Goal: Transaction & Acquisition: Purchase product/service

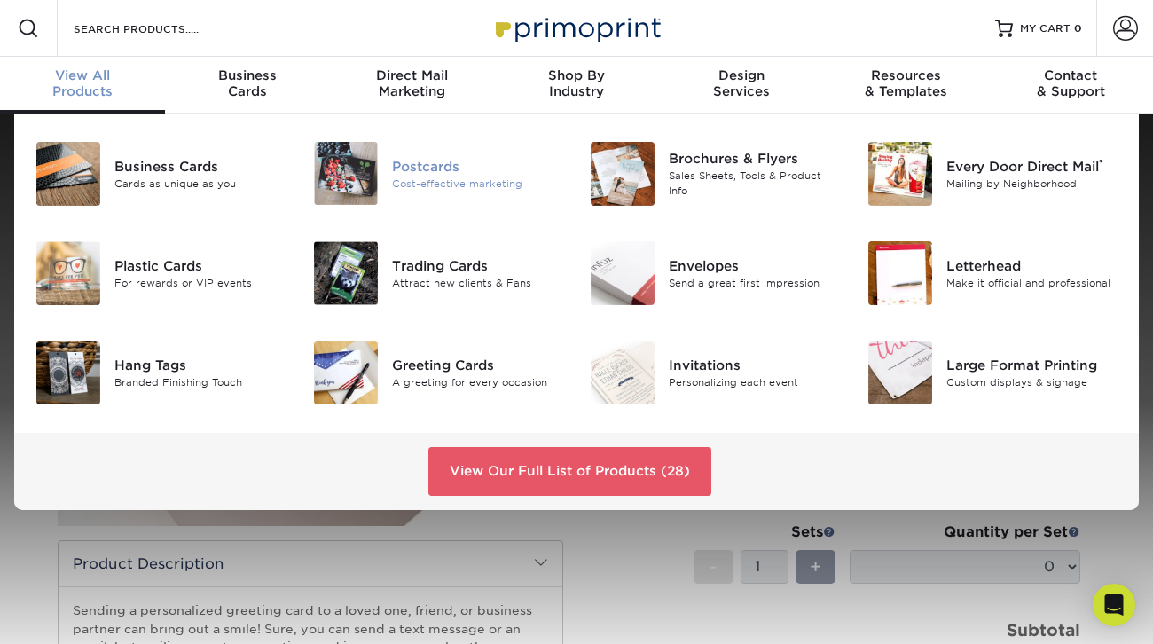
click at [513, 177] on div "Cost-effective marketing" at bounding box center [477, 183] width 171 height 15
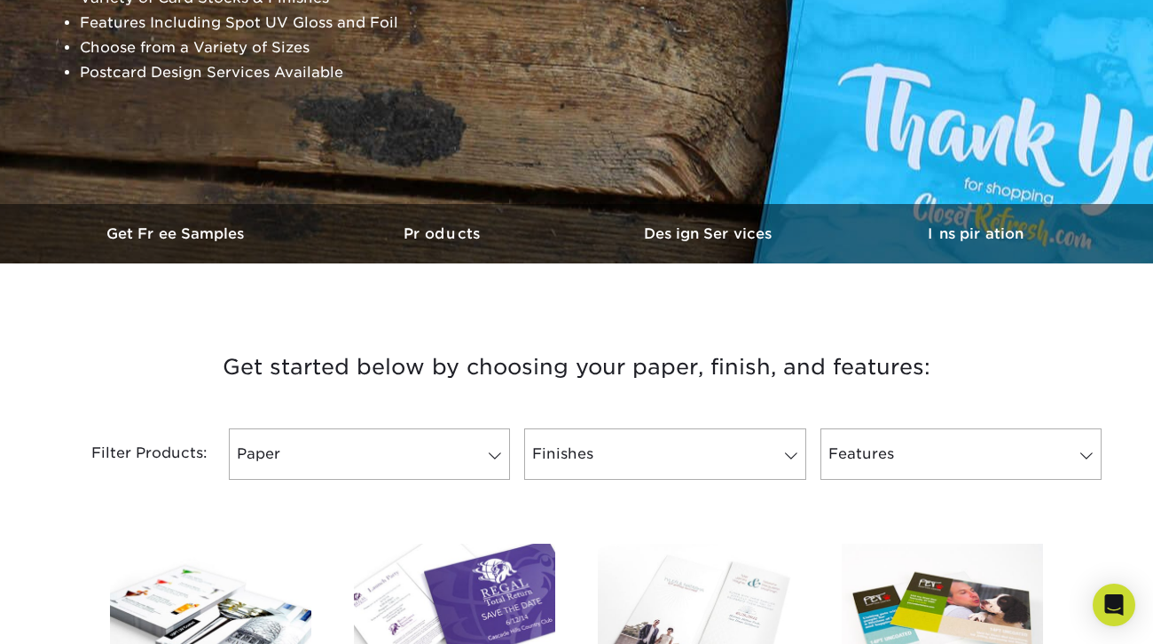
scroll to position [450, 0]
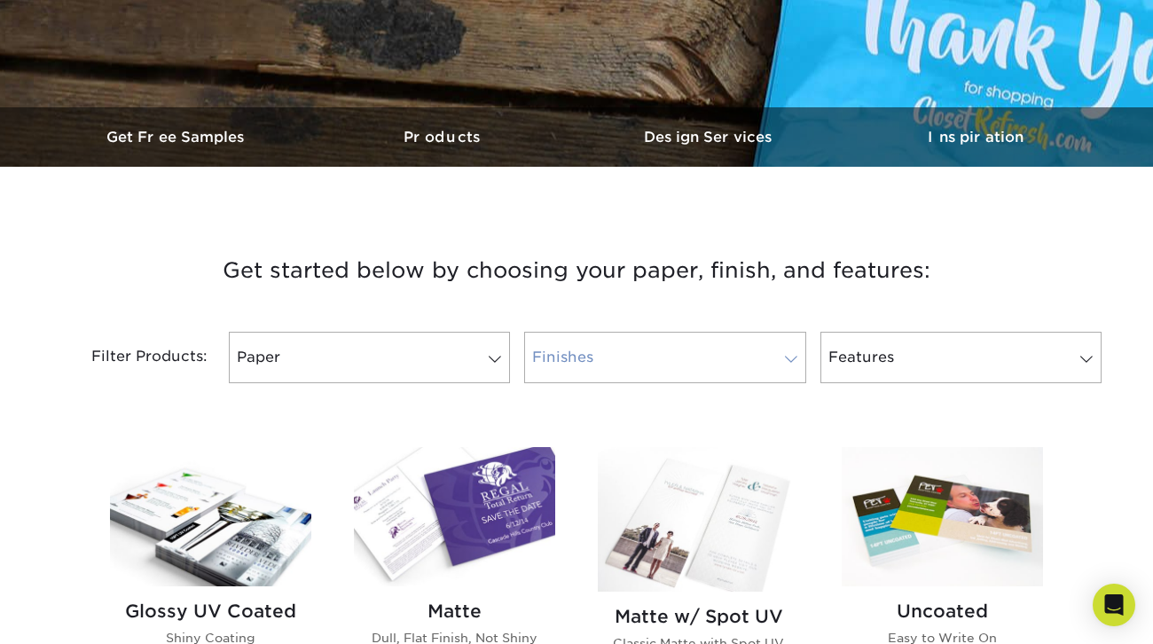
click at [582, 356] on link "Finishes" at bounding box center [664, 357] width 281 height 51
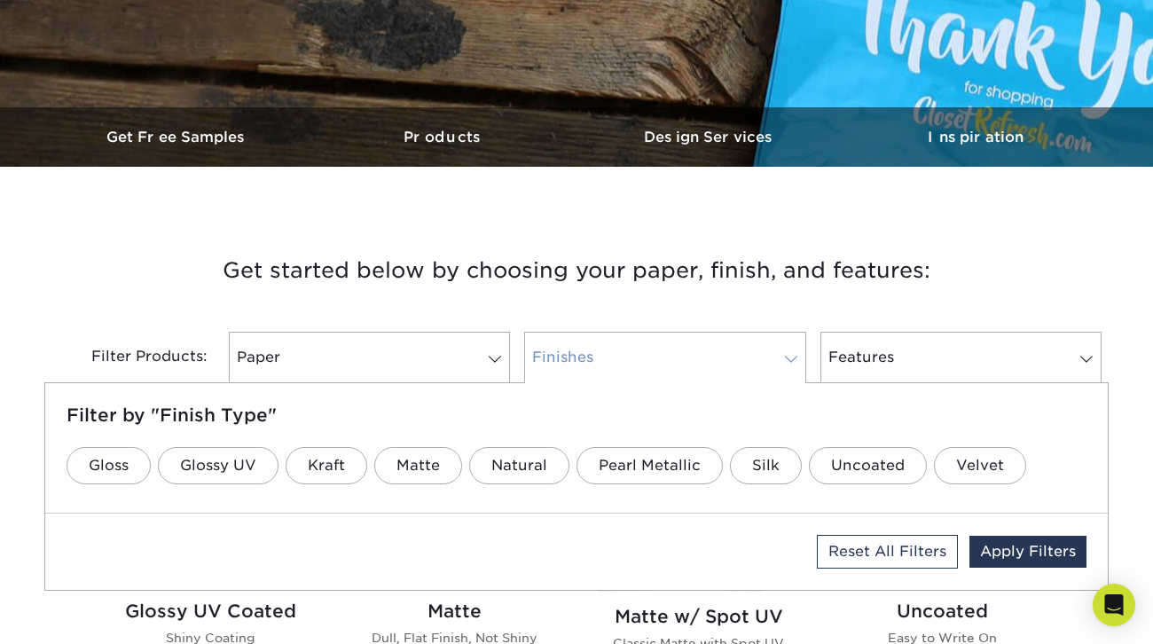
click at [609, 364] on link "Finishes" at bounding box center [664, 357] width 281 height 51
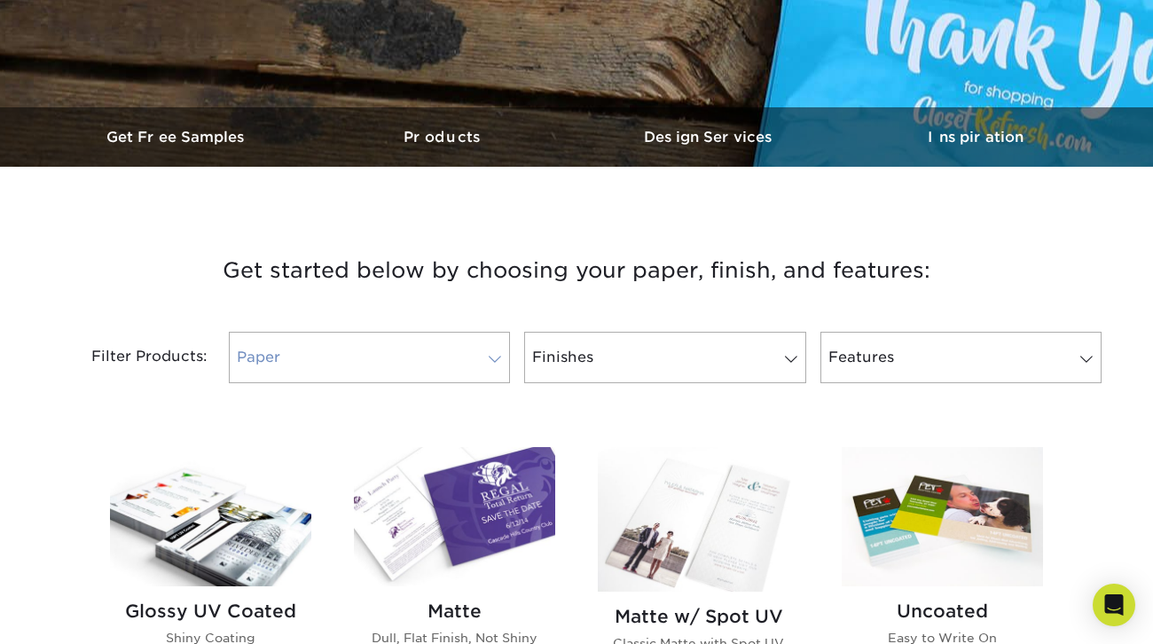
click at [416, 343] on link "Paper" at bounding box center [369, 357] width 281 height 51
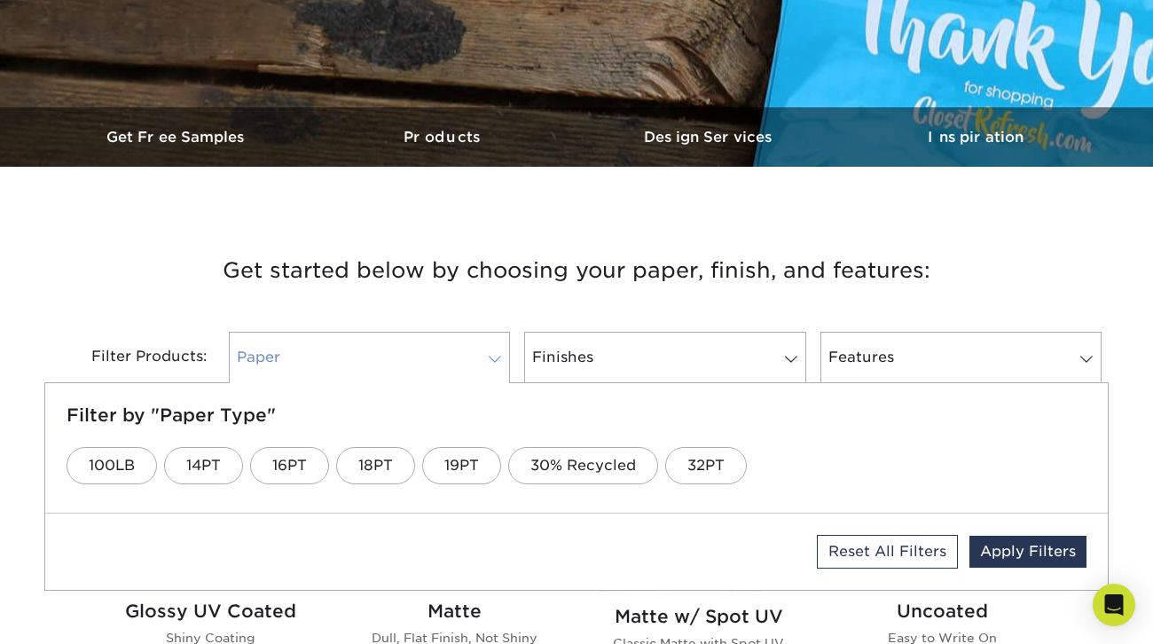
click at [416, 344] on link "Paper" at bounding box center [369, 357] width 281 height 51
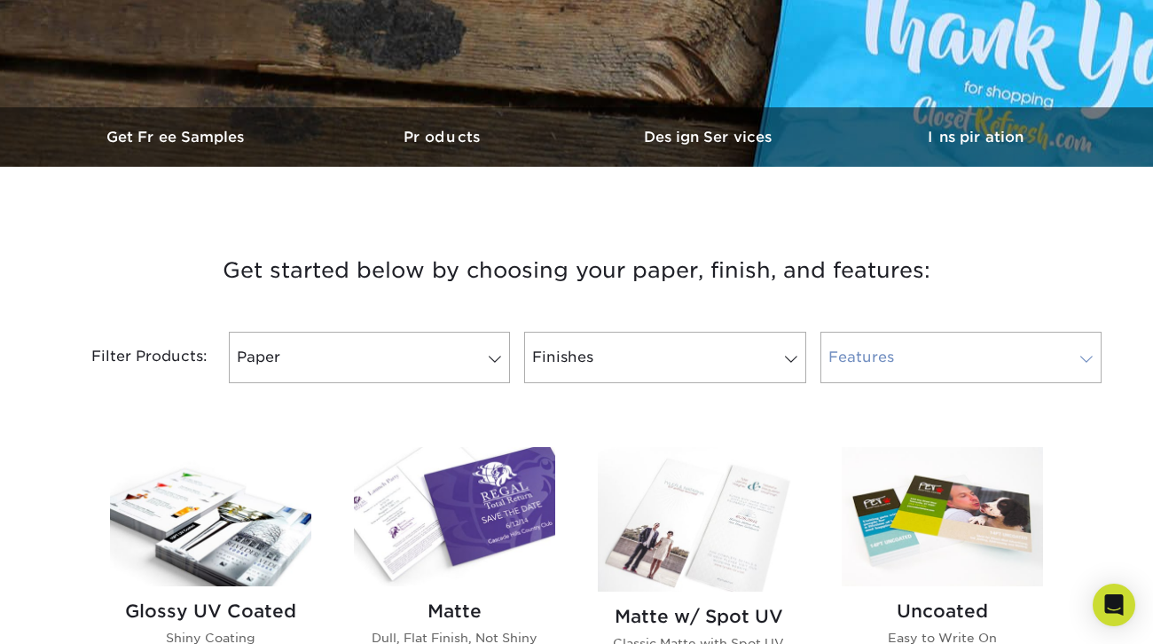
click at [909, 367] on link "Features" at bounding box center [961, 357] width 281 height 51
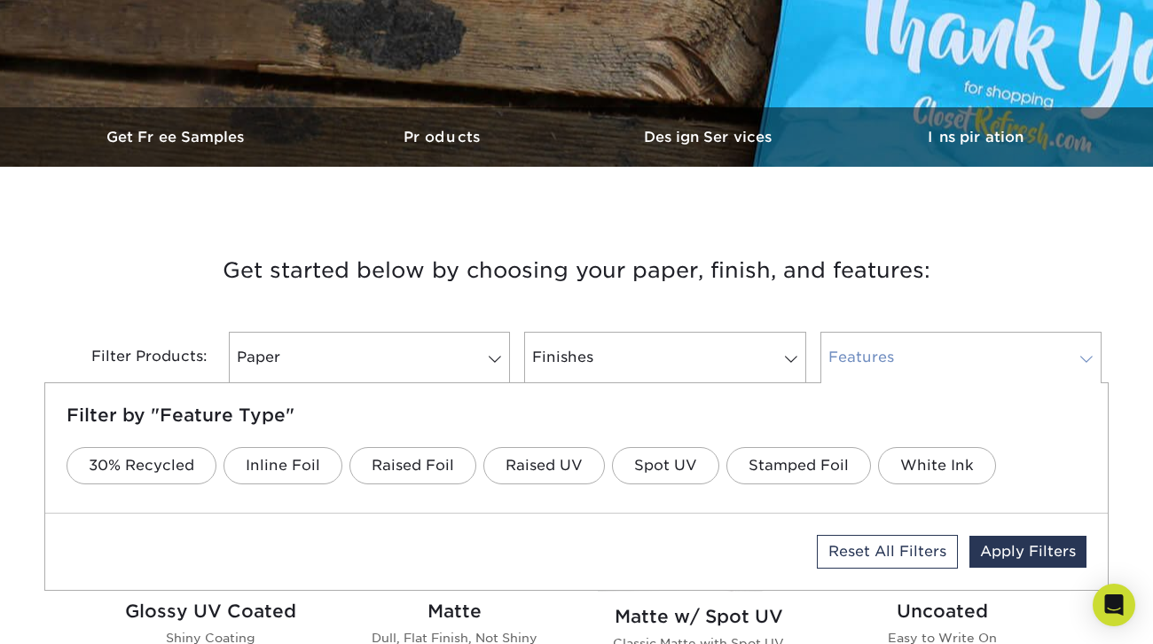
click at [909, 367] on link "Features" at bounding box center [961, 357] width 281 height 51
